Goal: Information Seeking & Learning: Learn about a topic

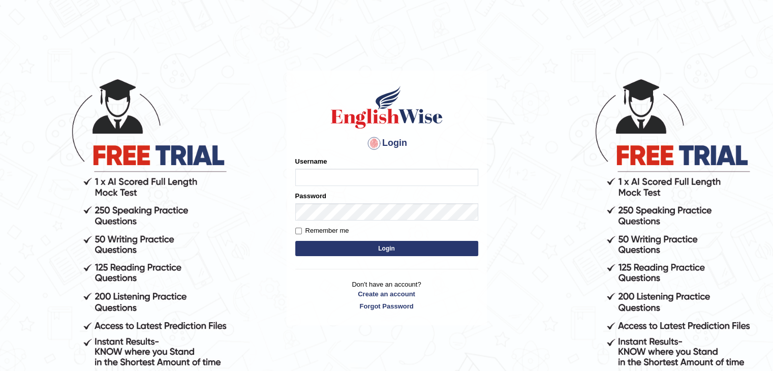
click at [337, 178] on input "Username" at bounding box center [386, 177] width 183 height 17
type input "nipenyogesh"
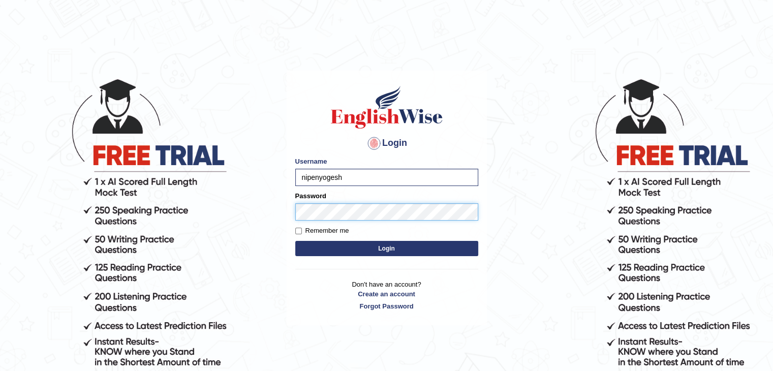
click at [295, 241] on button "Login" at bounding box center [386, 248] width 183 height 15
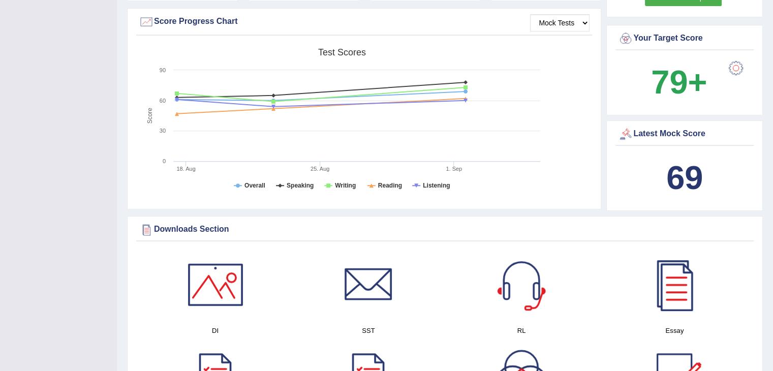
scroll to position [406, 0]
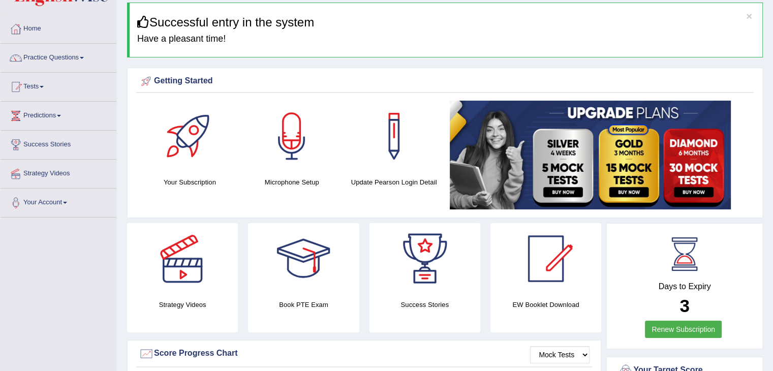
scroll to position [0, 0]
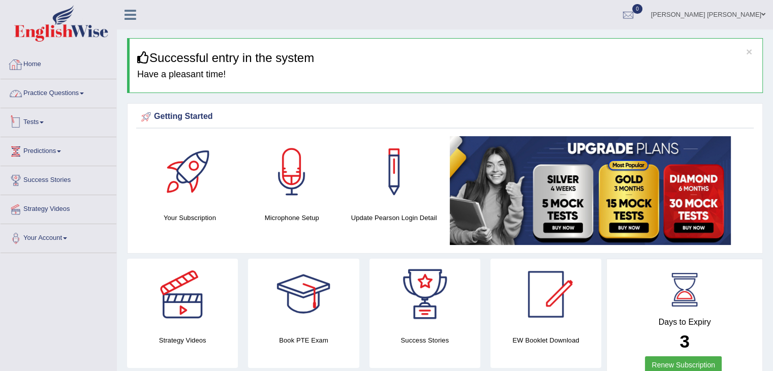
click at [53, 63] on link "Home" at bounding box center [59, 62] width 116 height 25
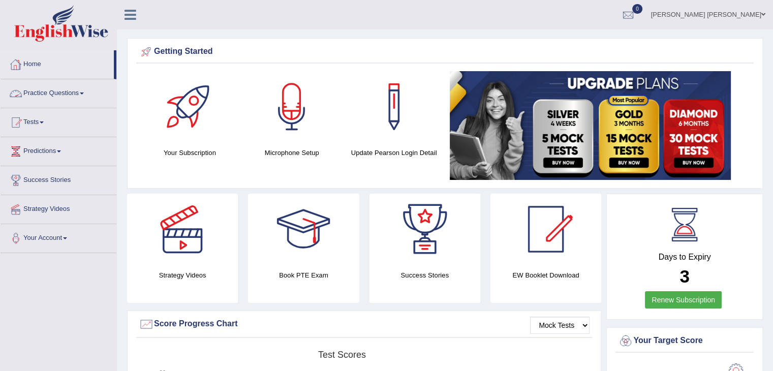
click at [54, 89] on link "Practice Questions" at bounding box center [59, 91] width 116 height 25
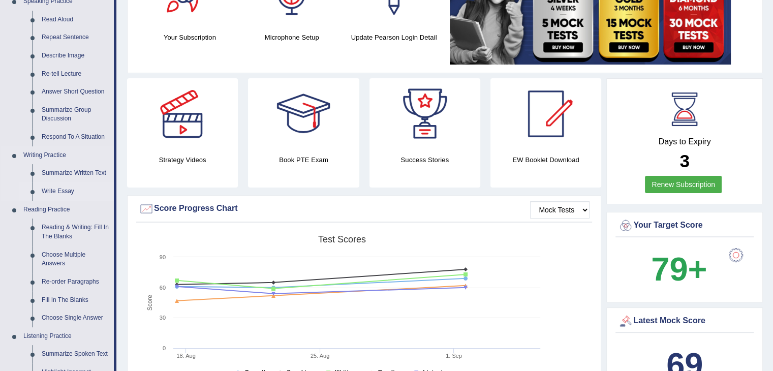
scroll to position [152, 0]
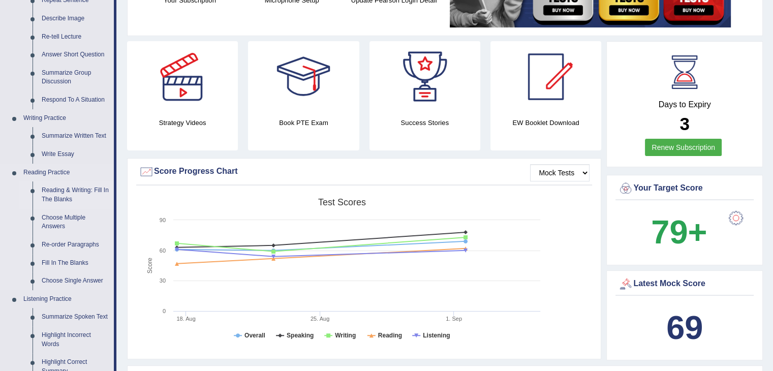
click at [67, 193] on link "Reading & Writing: Fill In The Blanks" at bounding box center [75, 194] width 77 height 27
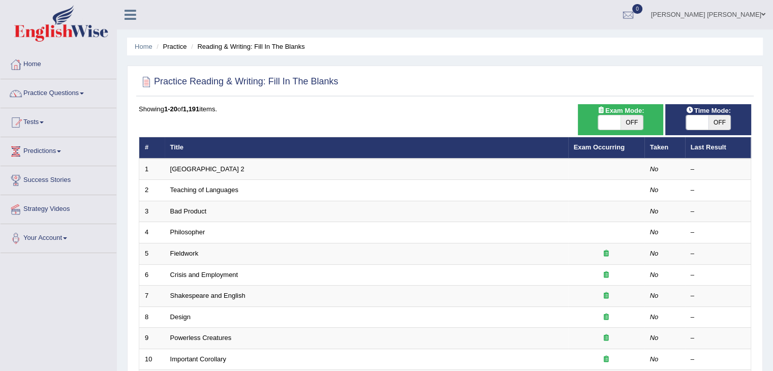
click at [713, 117] on span "OFF" at bounding box center [719, 122] width 22 height 14
checkbox input "true"
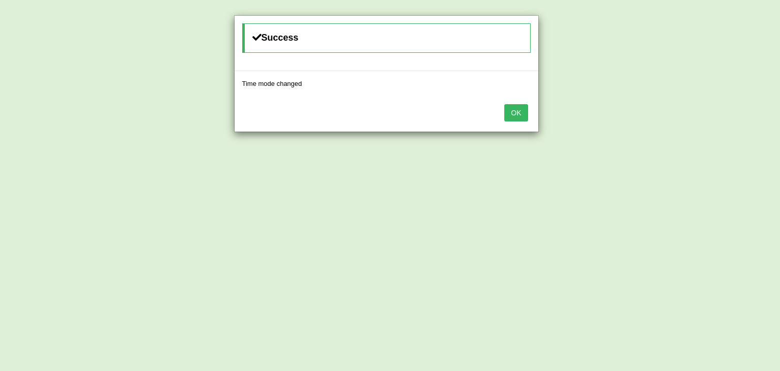
click at [517, 114] on button "OK" at bounding box center [515, 112] width 23 height 17
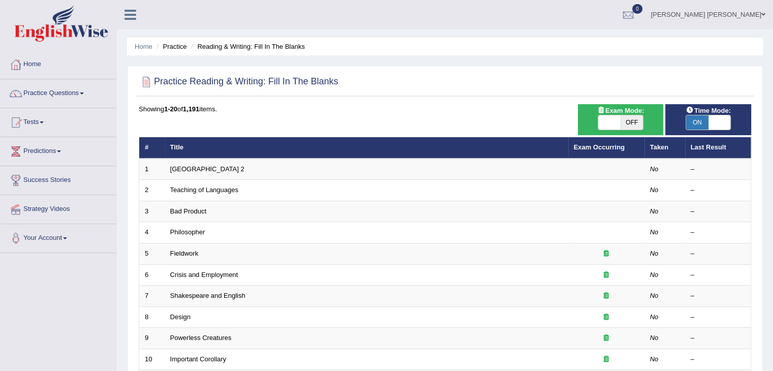
click at [622, 120] on span "OFF" at bounding box center [631, 122] width 22 height 14
checkbox input "true"
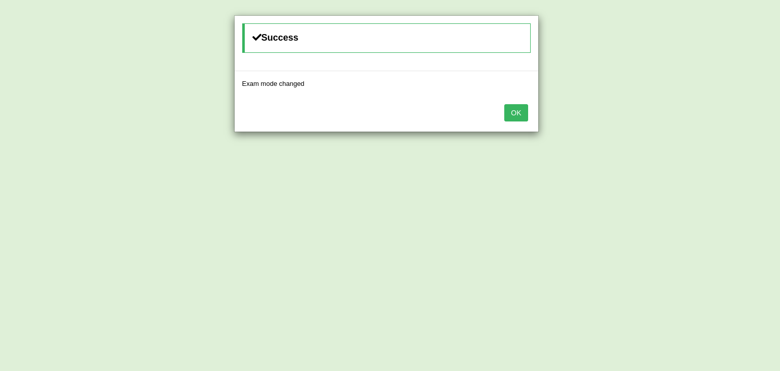
click at [520, 116] on button "OK" at bounding box center [515, 112] width 23 height 17
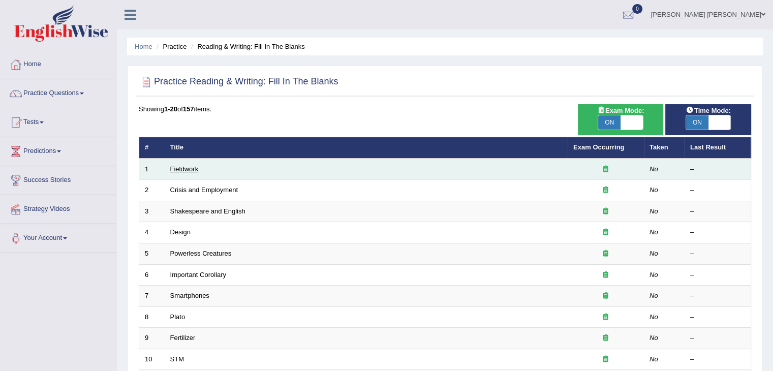
click at [183, 167] on link "Fieldwork" at bounding box center [184, 169] width 28 height 8
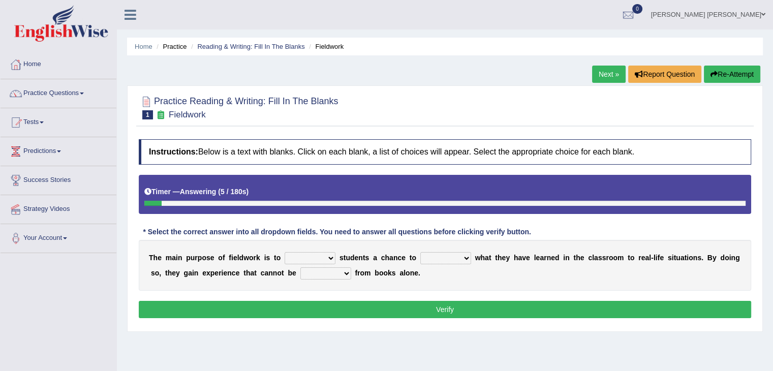
click at [310, 256] on select "resemble stow rave offer" at bounding box center [309, 258] width 51 height 12
select select "offer"
click at [284, 252] on select "resemble stow rave offer" at bounding box center [309, 258] width 51 height 12
click at [386, 243] on div "T h e m a i n p u r p o s e o f f i e l d w o r k i s t o resemble stow rave of…" at bounding box center [445, 265] width 612 height 51
click at [448, 257] on select "compare align apply dismount" at bounding box center [445, 258] width 51 height 12
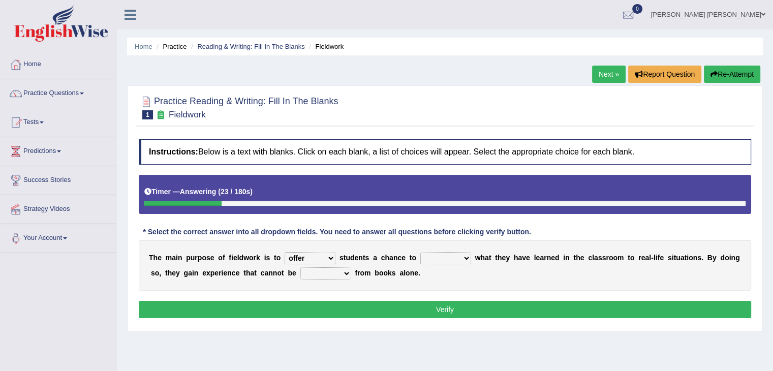
select select "align"
click at [420, 252] on select "compare align apply dismount" at bounding box center [445, 258] width 51 height 12
click at [336, 268] on select "originated prepared obtained touted" at bounding box center [325, 273] width 51 height 12
select select "obtained"
click at [300, 267] on select "originated prepared obtained touted" at bounding box center [325, 273] width 51 height 12
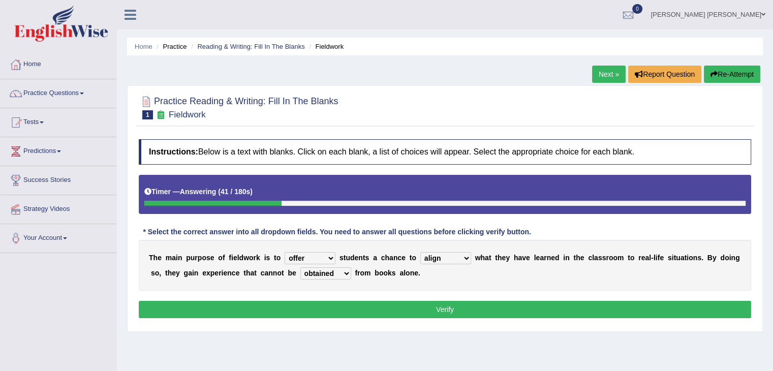
click at [335, 309] on button "Verify" at bounding box center [445, 309] width 612 height 17
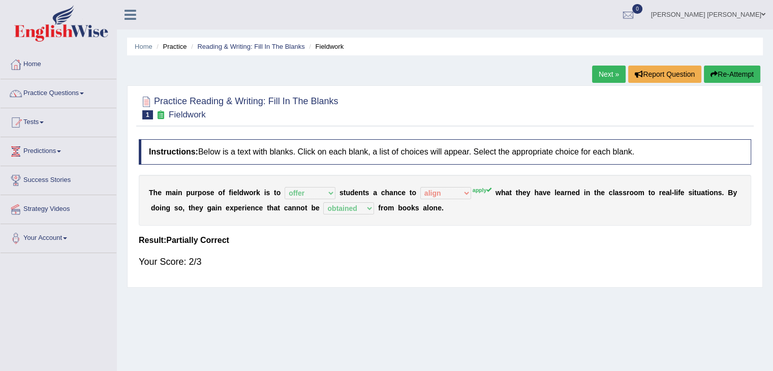
click at [740, 76] on button "Re-Attempt" at bounding box center [732, 74] width 56 height 17
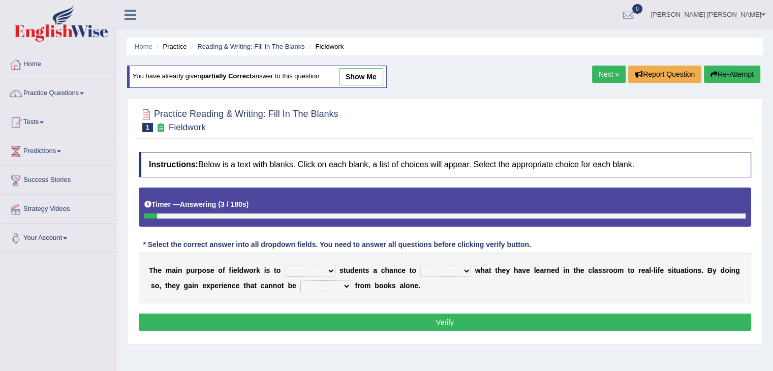
click at [426, 267] on select "compare align apply dismount" at bounding box center [445, 271] width 51 height 12
select select "apply"
click at [420, 265] on select "compare align apply dismount" at bounding box center [445, 271] width 51 height 12
click at [325, 265] on select "resemble stow rave offer" at bounding box center [309, 271] width 51 height 12
select select "offer"
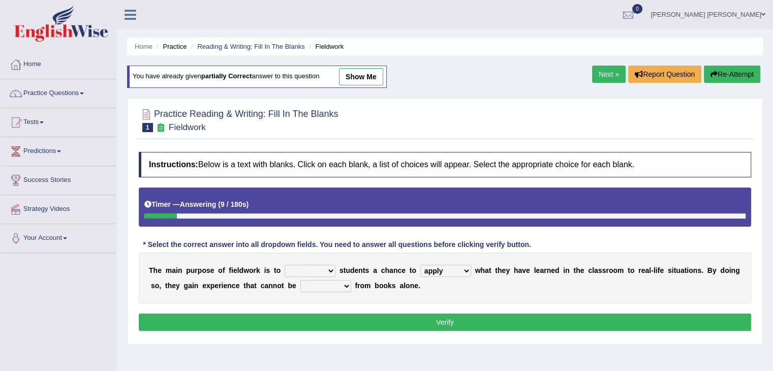
click at [284, 265] on select "resemble stow rave offer" at bounding box center [309, 271] width 51 height 12
click at [329, 283] on select "originated prepared obtained touted" at bounding box center [325, 286] width 51 height 12
select select "obtained"
click at [300, 280] on select "originated prepared obtained touted" at bounding box center [325, 286] width 51 height 12
click at [367, 291] on div "T h e m a i n p u r p o s e o f f i e l d w o r k i s t o resemble stow rave of…" at bounding box center [445, 277] width 612 height 51
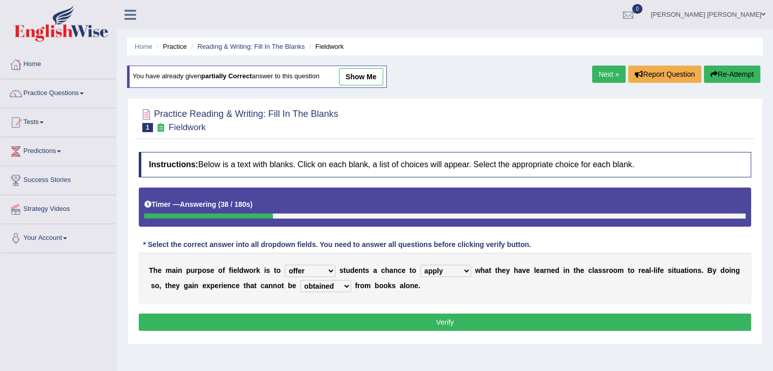
click at [415, 318] on button "Verify" at bounding box center [445, 321] width 612 height 17
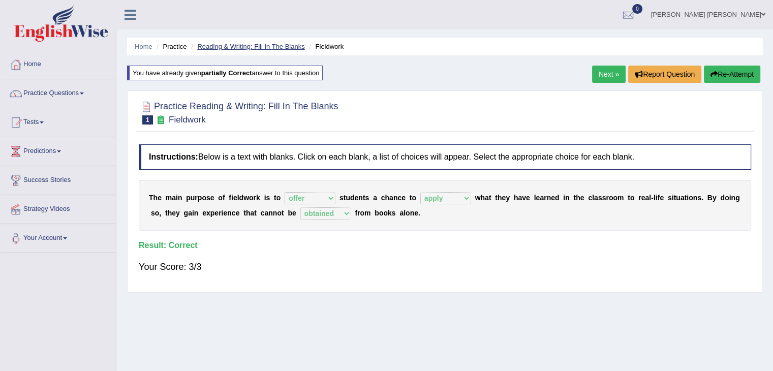
click at [278, 47] on link "Reading & Writing: Fill In The Blanks" at bounding box center [250, 47] width 107 height 8
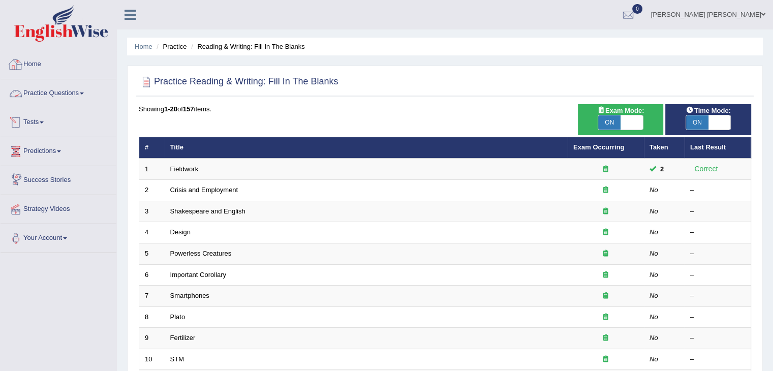
click at [43, 91] on link "Practice Questions" at bounding box center [59, 91] width 116 height 25
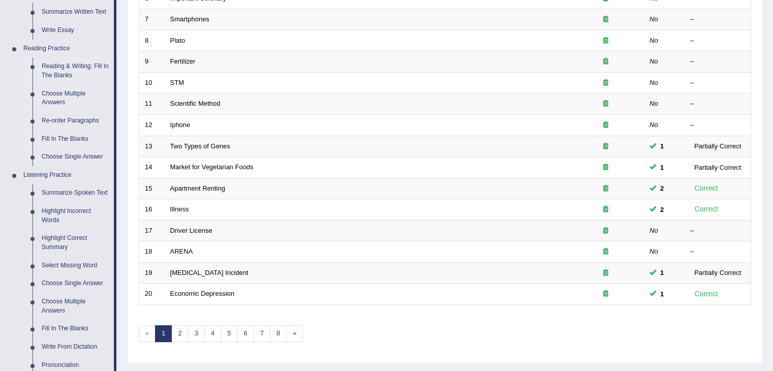
scroll to position [305, 0]
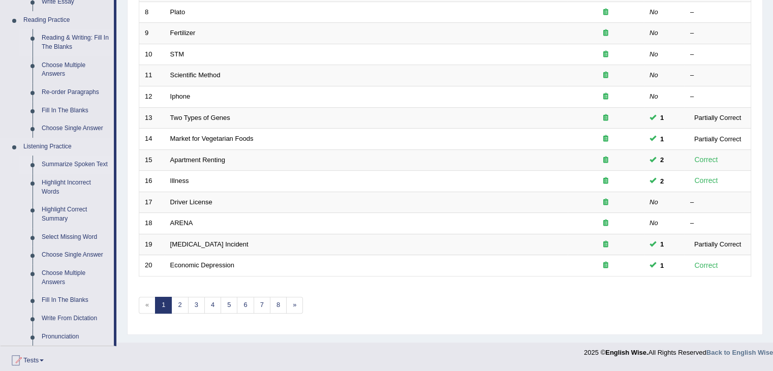
click at [63, 166] on link "Summarize Spoken Text" at bounding box center [75, 164] width 77 height 18
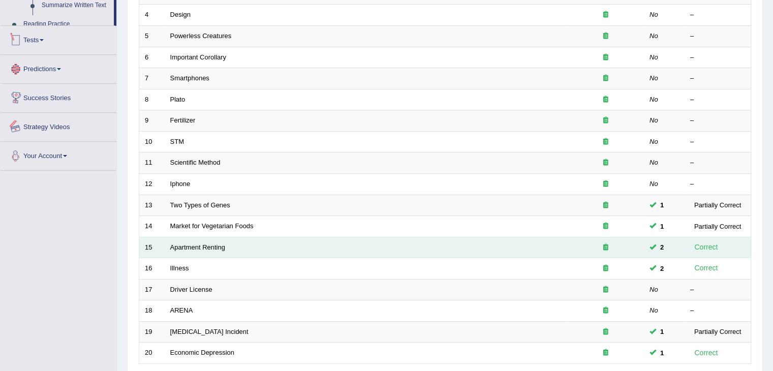
scroll to position [299, 0]
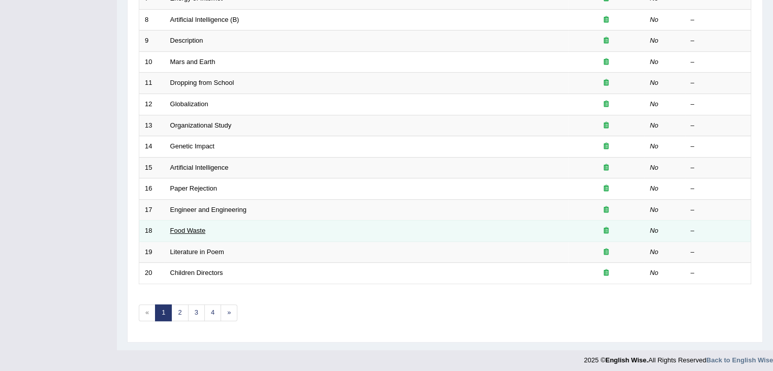
scroll to position [299, 0]
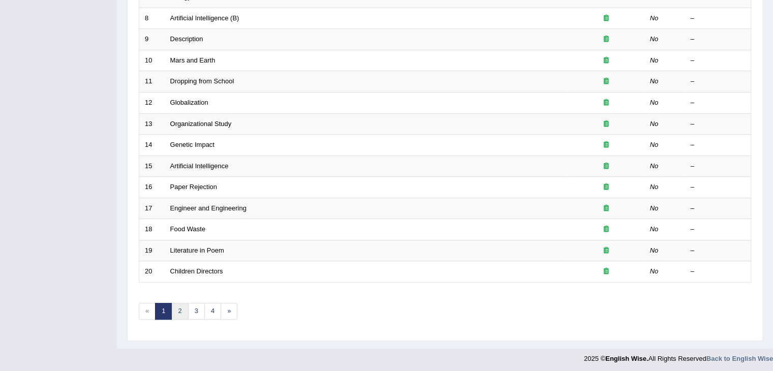
click at [177, 311] on link "2" at bounding box center [179, 311] width 17 height 17
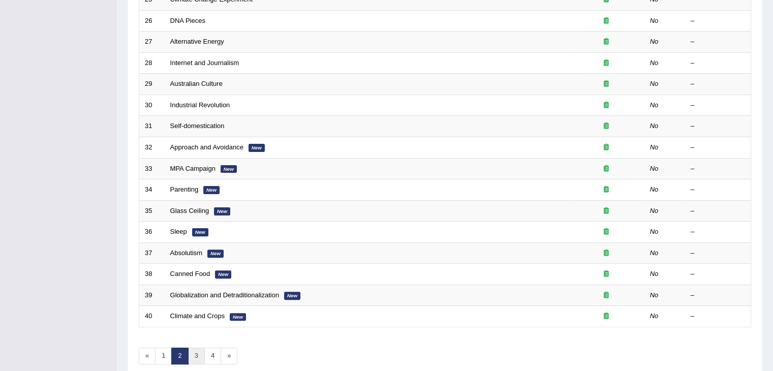
click at [196, 348] on link "3" at bounding box center [196, 355] width 17 height 17
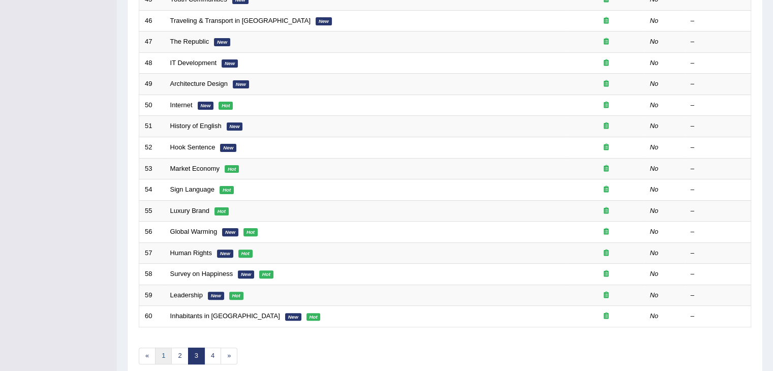
click at [167, 354] on link "1" at bounding box center [163, 355] width 17 height 17
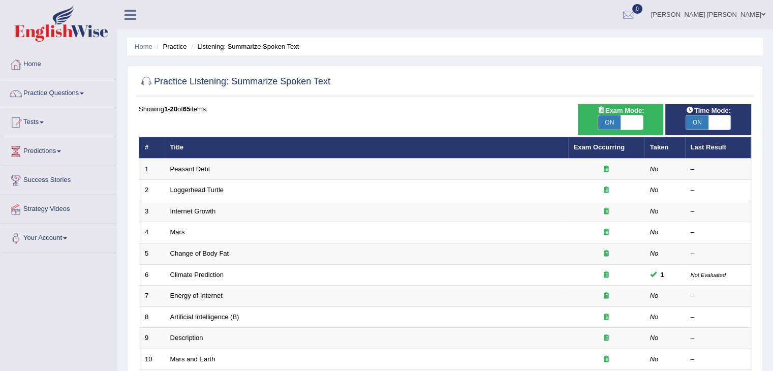
click at [619, 119] on span "ON" at bounding box center [609, 122] width 22 height 14
checkbox input "false"
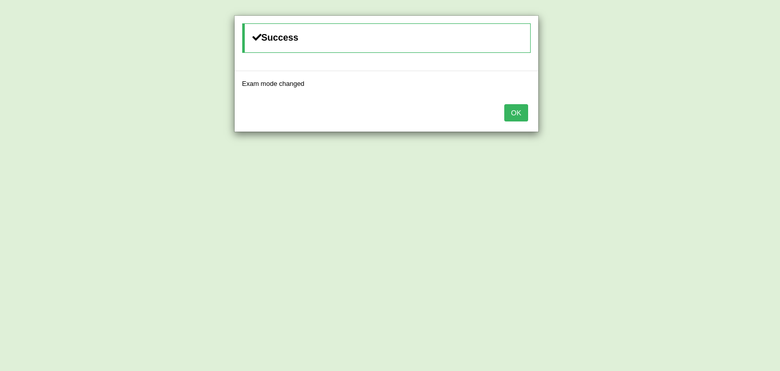
click at [516, 116] on button "OK" at bounding box center [515, 112] width 23 height 17
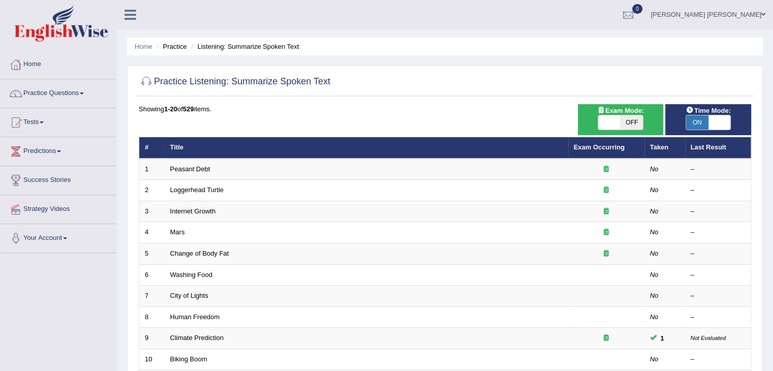
click at [617, 116] on span at bounding box center [609, 122] width 22 height 14
click at [629, 122] on span "OFF" at bounding box center [631, 122] width 22 height 14
checkbox input "true"
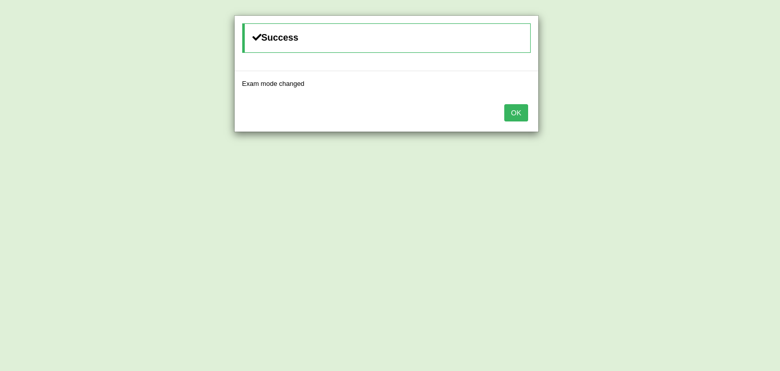
click at [511, 111] on button "OK" at bounding box center [515, 112] width 23 height 17
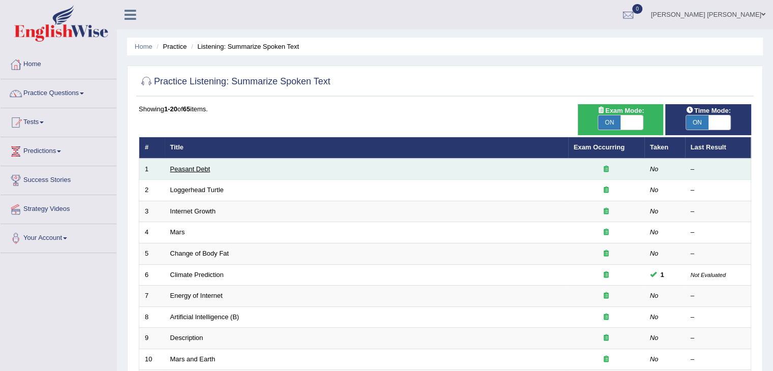
click at [186, 169] on link "Peasant Debt" at bounding box center [190, 169] width 40 height 8
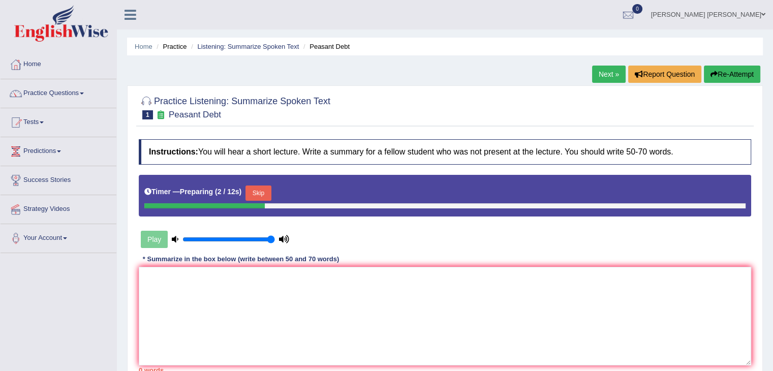
click at [265, 188] on button "Skip" at bounding box center [257, 192] width 25 height 15
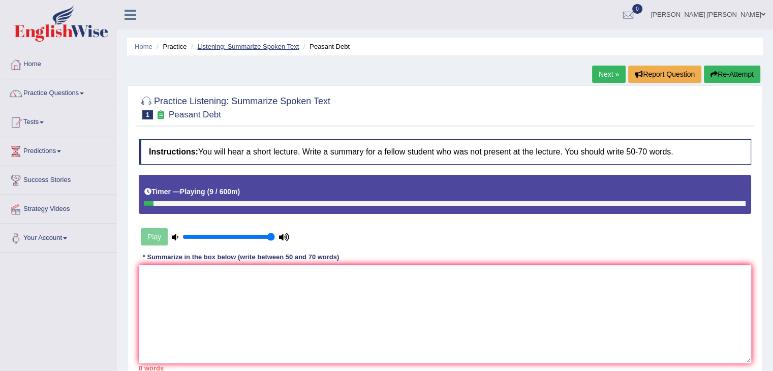
click at [244, 46] on link "Listening: Summarize Spoken Text" at bounding box center [248, 47] width 102 height 8
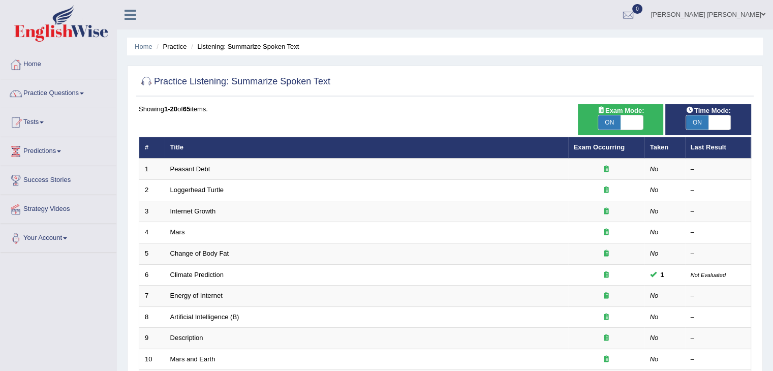
click at [427, 149] on th "Title" at bounding box center [366, 147] width 403 height 21
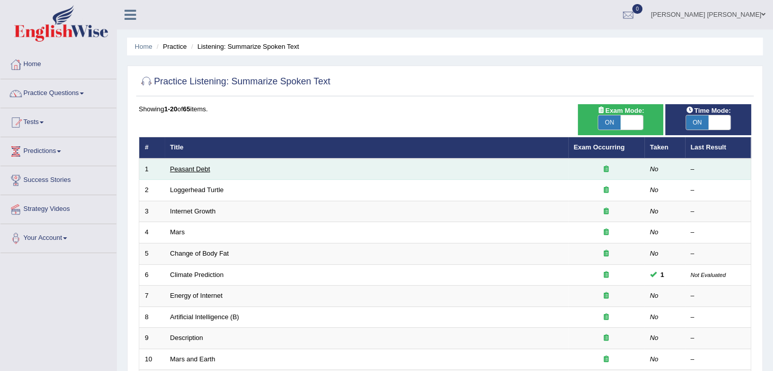
click at [188, 170] on link "Peasant Debt" at bounding box center [190, 169] width 40 height 8
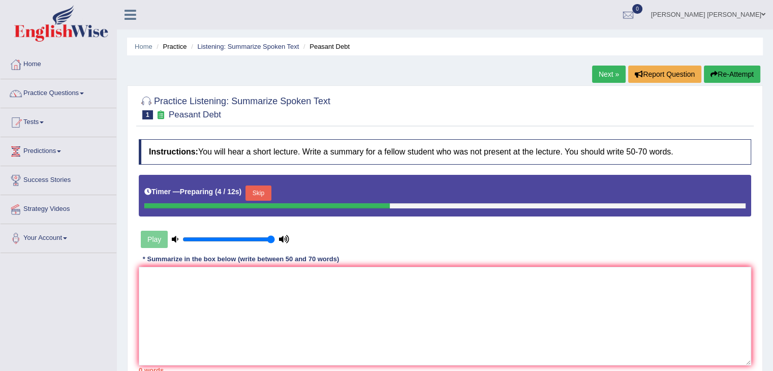
click at [257, 193] on button "Skip" at bounding box center [257, 192] width 25 height 15
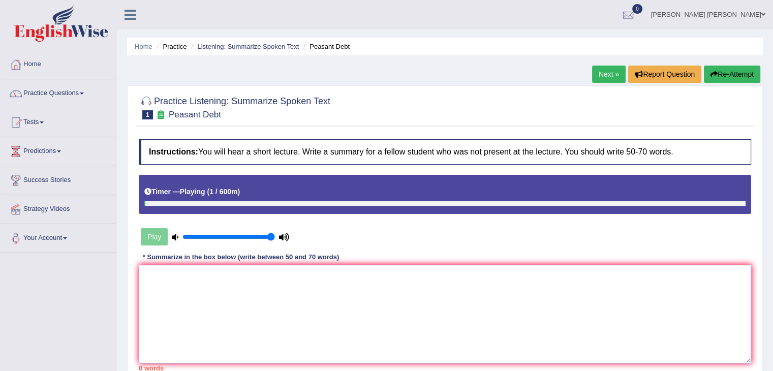
click at [266, 305] on textarea at bounding box center [445, 314] width 612 height 99
click at [262, 48] on link "Listening: Summarize Spoken Text" at bounding box center [248, 47] width 102 height 8
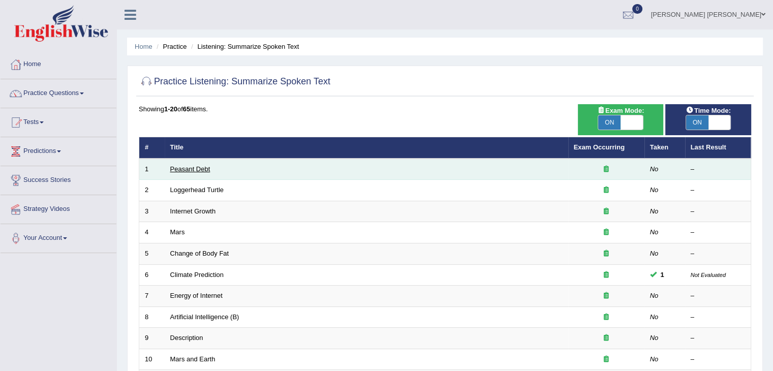
click at [201, 167] on link "Peasant Debt" at bounding box center [190, 169] width 40 height 8
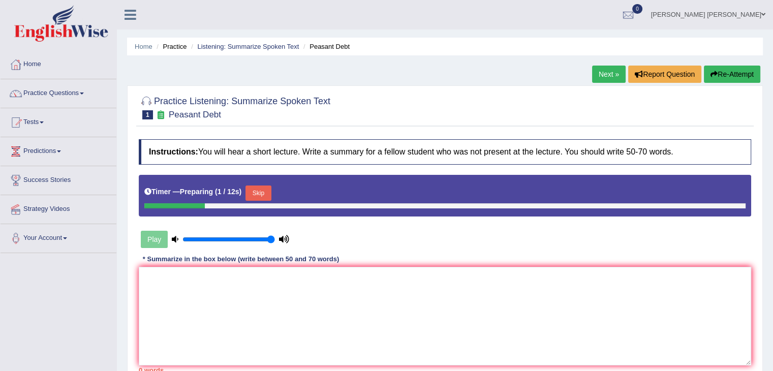
click at [260, 189] on button "Skip" at bounding box center [257, 192] width 25 height 15
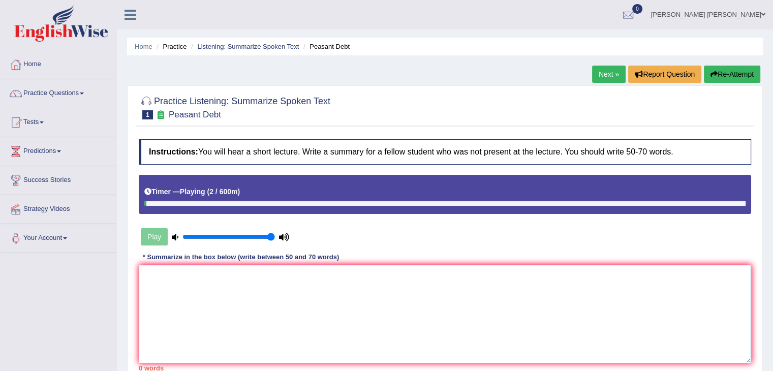
click at [260, 313] on textarea at bounding box center [445, 314] width 612 height 99
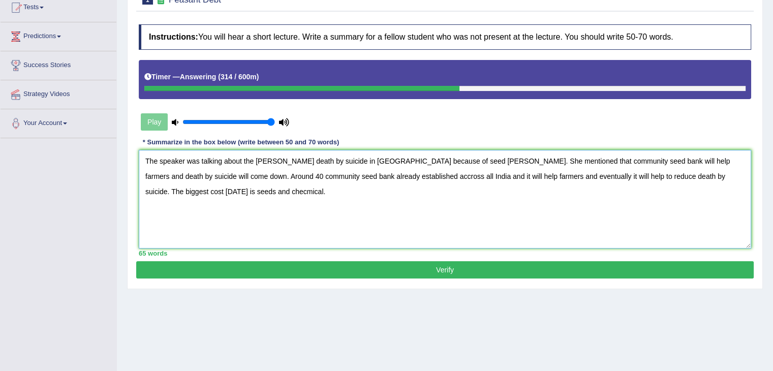
scroll to position [152, 0]
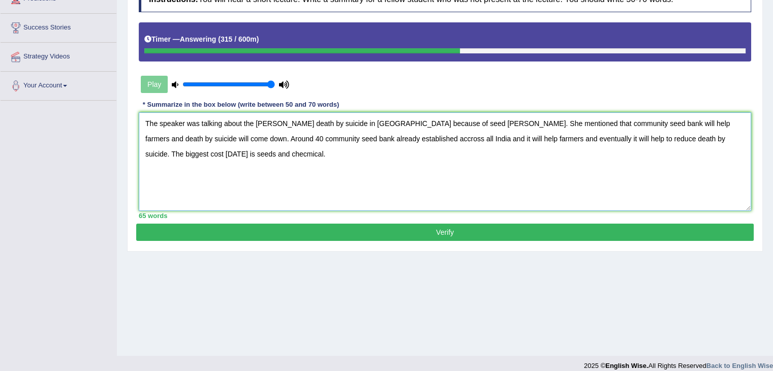
type textarea "The speaker was talking about the [PERSON_NAME] death by suicide in [GEOGRAPHIC…"
click at [209, 235] on button "Verify" at bounding box center [444, 232] width 617 height 17
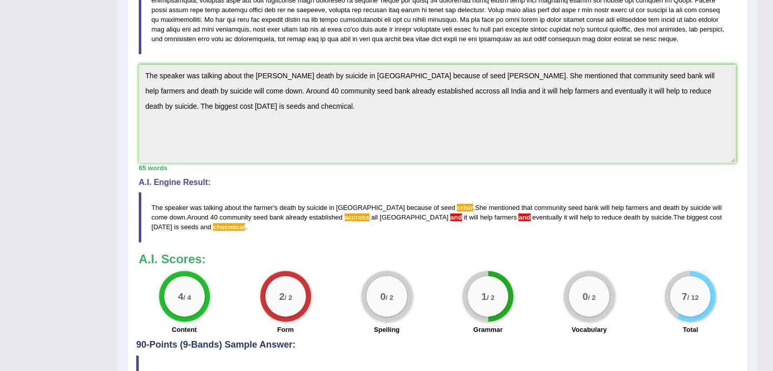
scroll to position [0, 0]
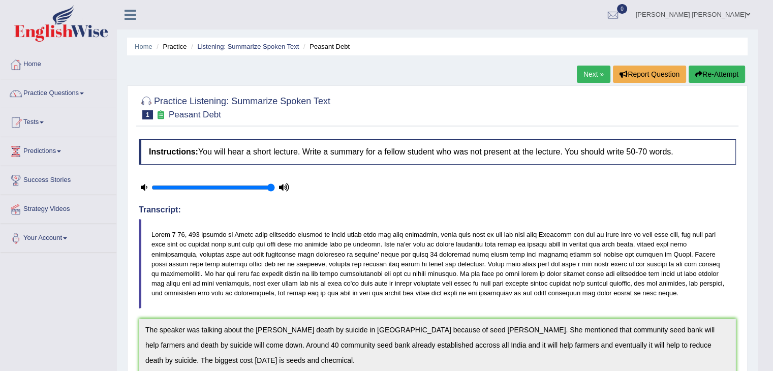
click at [718, 77] on button "Re-Attempt" at bounding box center [716, 74] width 56 height 17
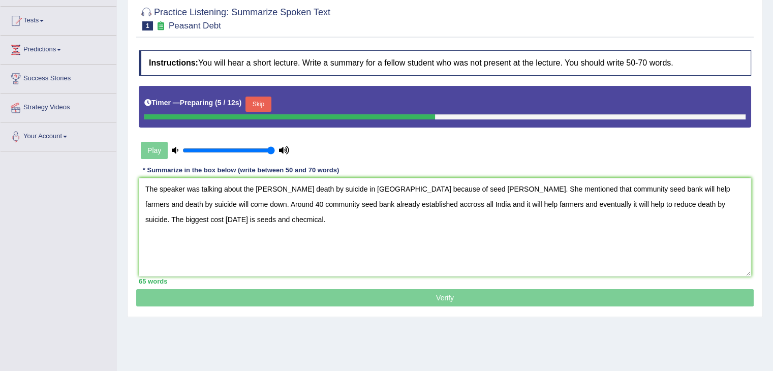
click at [431, 186] on textarea "The speaker was talking about the [PERSON_NAME] death by suicide in [GEOGRAPHIC…" at bounding box center [445, 227] width 612 height 99
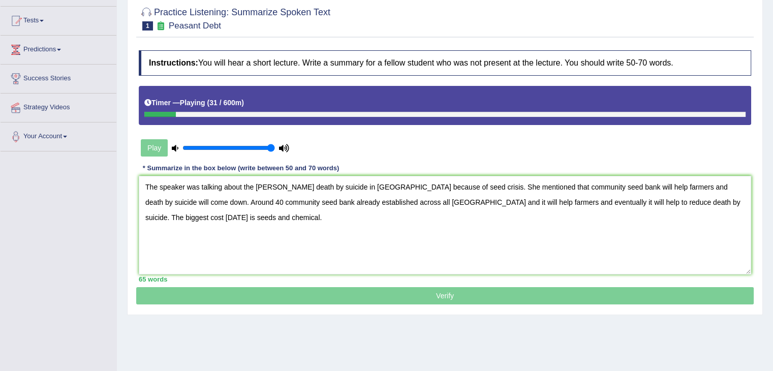
type textarea "The speaker was talking about the [PERSON_NAME] death by suicide in [GEOGRAPHIC…"
click at [287, 116] on div "Timer — Playing ( 31 / 600m )" at bounding box center [445, 105] width 612 height 39
click at [344, 200] on textarea "The speaker was talking about the [PERSON_NAME] death by suicide in [GEOGRAPHIC…" at bounding box center [445, 225] width 612 height 99
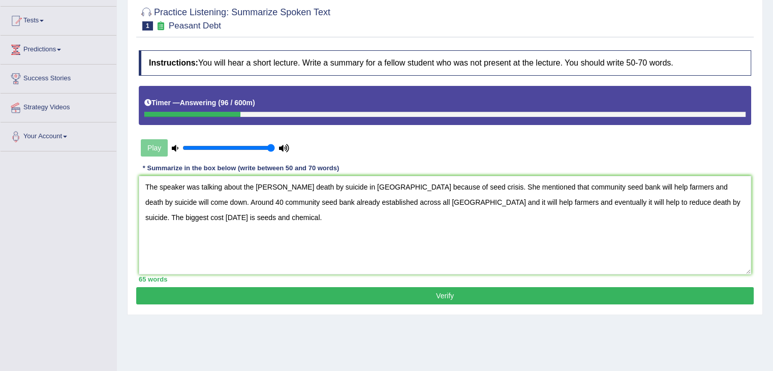
click at [333, 294] on button "Verify" at bounding box center [444, 295] width 617 height 17
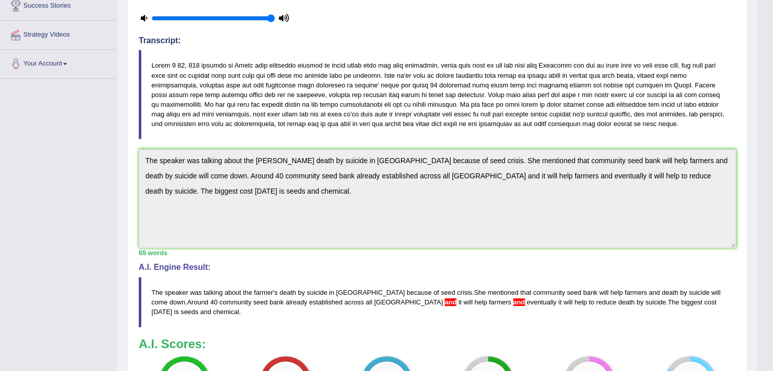
scroll to position [169, 0]
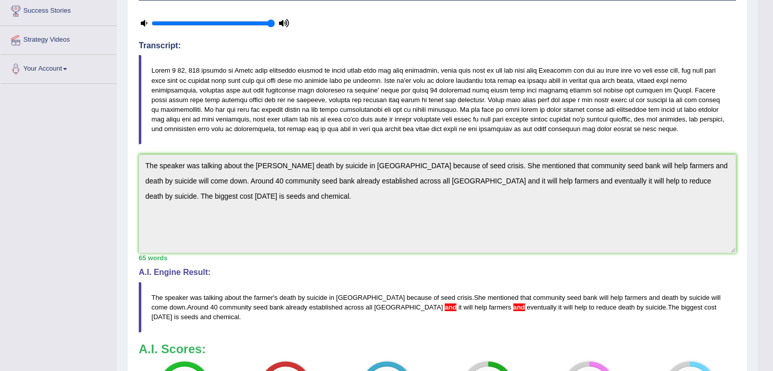
click at [100, 171] on div "Toggle navigation Home Practice Questions Speaking Practice Read Aloud Repeat S…" at bounding box center [378, 175] width 757 height 689
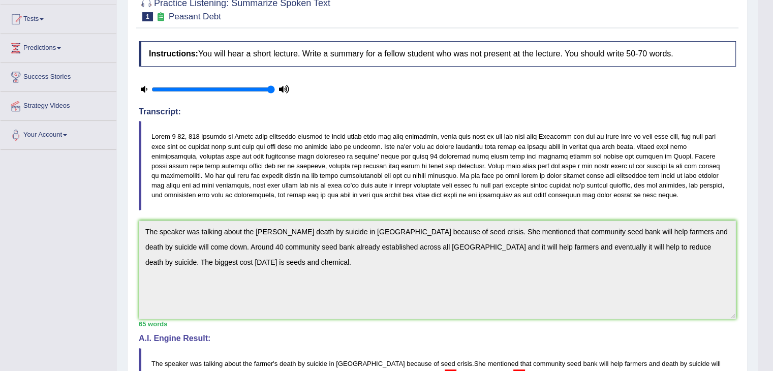
scroll to position [68, 0]
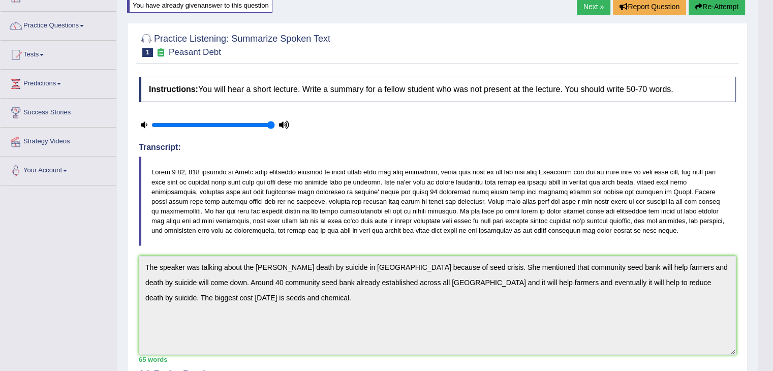
click at [709, 8] on button "Re-Attempt" at bounding box center [716, 6] width 56 height 17
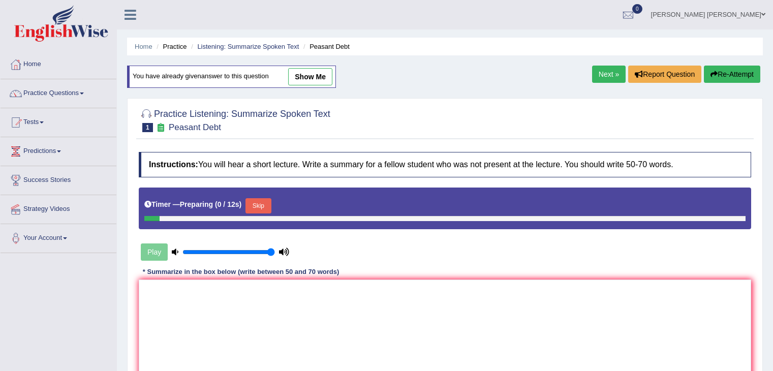
scroll to position [68, 0]
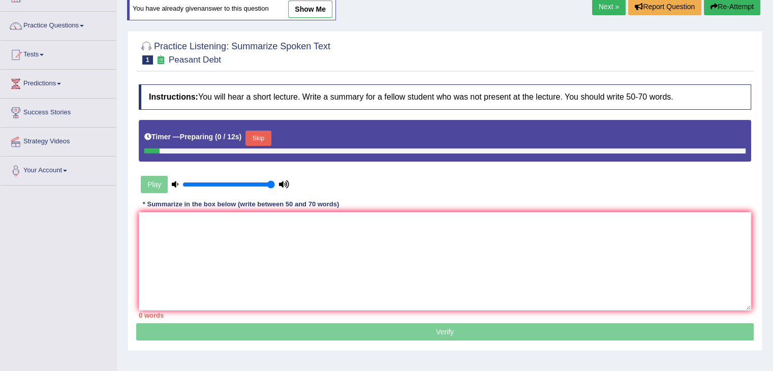
click at [279, 243] on textarea at bounding box center [445, 261] width 612 height 99
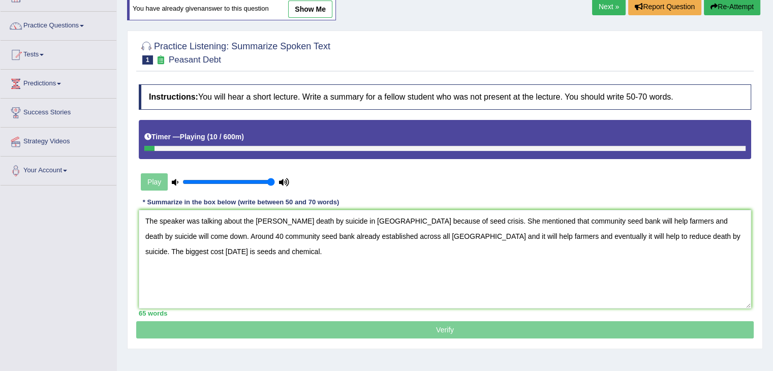
click at [374, 233] on textarea "The speaker was talking about the [PERSON_NAME] death by suicide in [GEOGRAPHIC…" at bounding box center [445, 259] width 612 height 99
click at [256, 220] on textarea "The speaker was talking about the [PERSON_NAME] death by suicide in [GEOGRAPHIC…" at bounding box center [445, 259] width 612 height 99
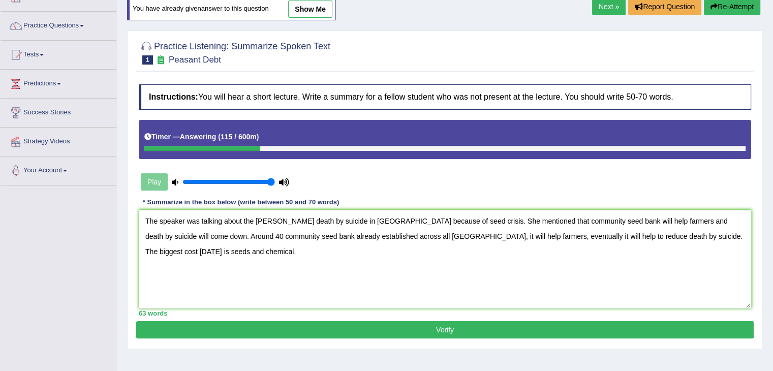
type textarea "The speaker was talking about the [PERSON_NAME] death by suicide in [GEOGRAPHIC…"
click at [274, 328] on button "Verify" at bounding box center [444, 329] width 617 height 17
